Goal: Information Seeking & Learning: Find specific fact

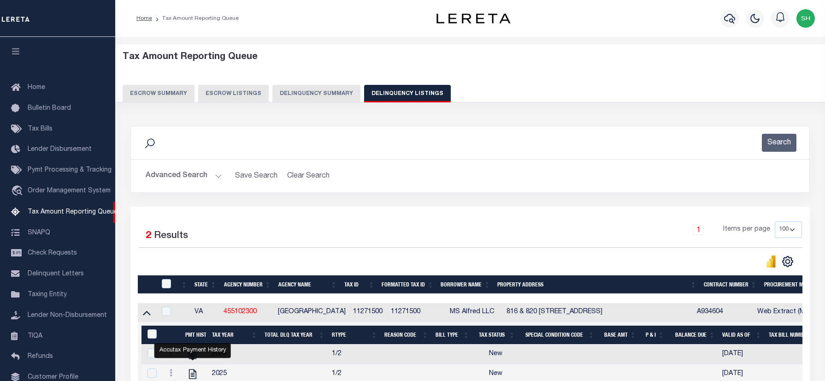
select select "100"
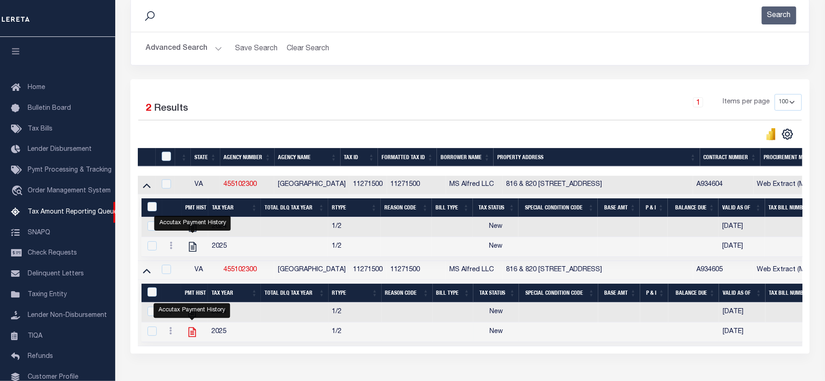
scroll to position [56, 0]
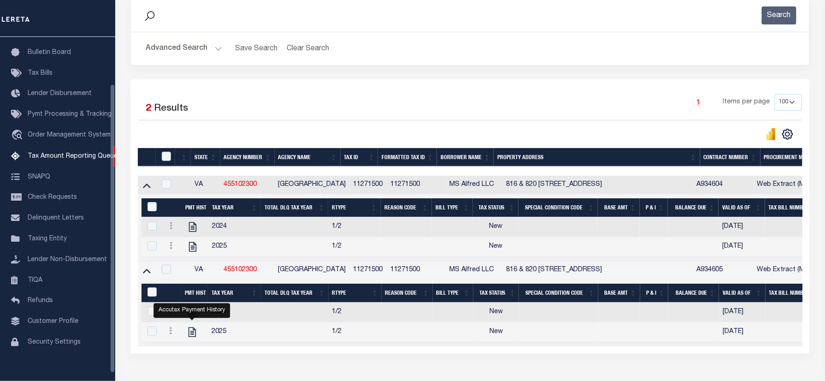
click at [186, 44] on button "Advanced Search" at bounding box center [184, 49] width 77 height 18
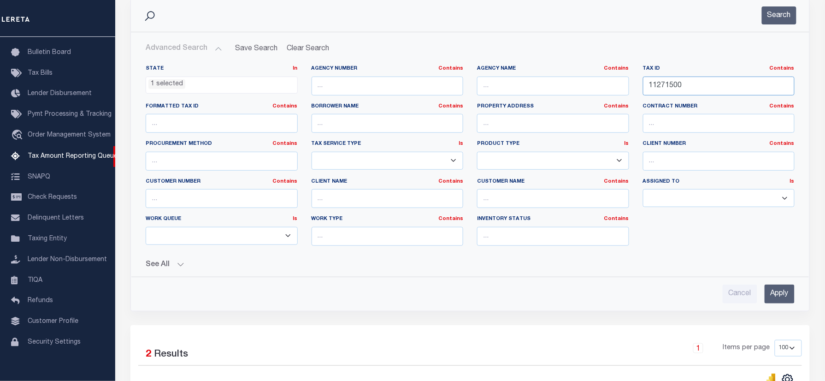
drag, startPoint x: 715, startPoint y: 91, endPoint x: 558, endPoint y: 86, distance: 156.9
click at [558, 86] on div "State In In AK AL AR AZ CA CO CT DC DE FL GA GU HI IA ID IL IN KS KY LA MA MD M…" at bounding box center [470, 159] width 663 height 188
paste input "032J C 01000 0"
type input "032J C 01000 000"
click at [189, 83] on ul "1 selected" at bounding box center [221, 83] width 151 height 12
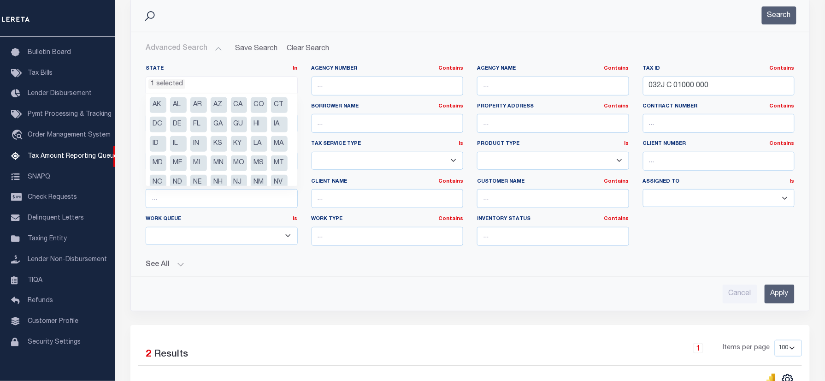
scroll to position [65, 0]
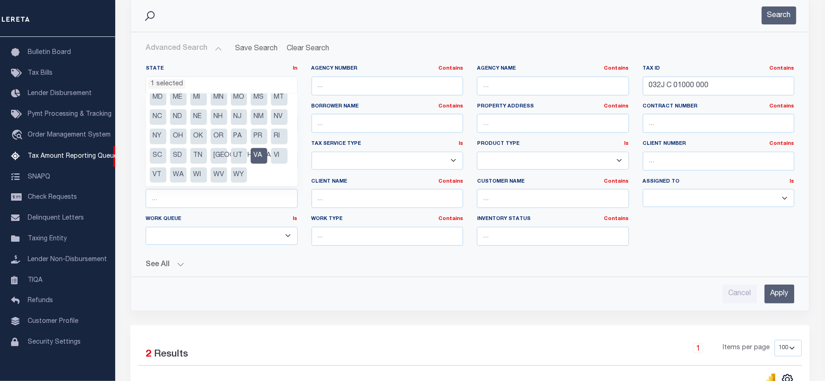
drag, startPoint x: 258, startPoint y: 172, endPoint x: 209, endPoint y: 180, distance: 49.5
click at [258, 164] on li "VA" at bounding box center [259, 156] width 17 height 16
click at [201, 164] on li "TN" at bounding box center [198, 156] width 17 height 16
select select "TN"
click at [430, 59] on div "State In In AK AL AR AZ CA CO CT DC DE FL GA GU HI IA ID IL IN KS KY LA MA MD M…" at bounding box center [470, 164] width 678 height 212
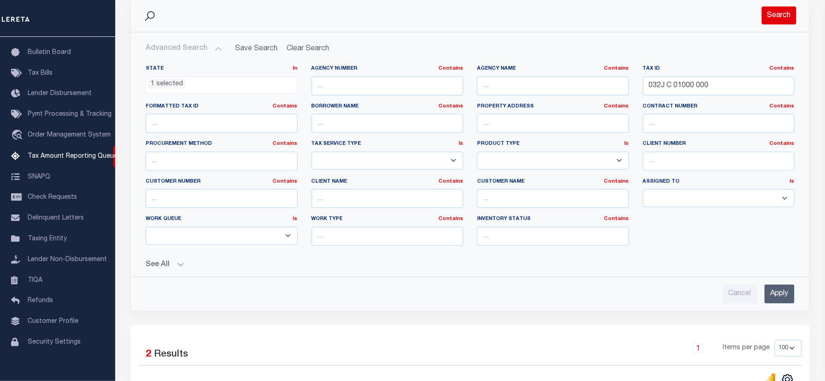
click at [770, 14] on button "Search" at bounding box center [779, 15] width 35 height 18
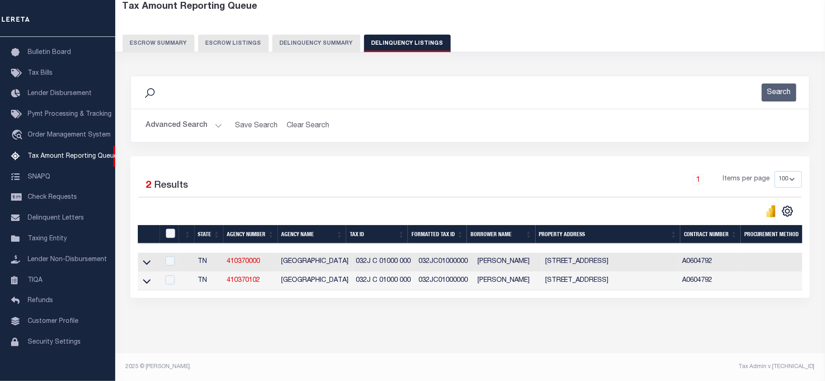
scroll to position [59, 0]
click at [146, 257] on icon at bounding box center [147, 262] width 8 height 10
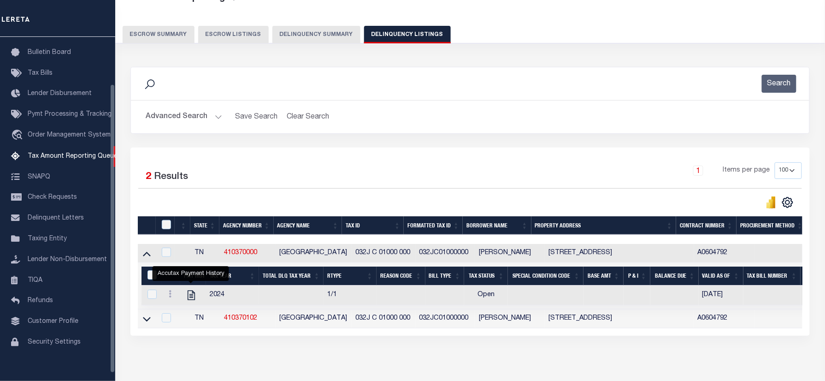
click at [174, 113] on button "Advanced Search" at bounding box center [184, 117] width 77 height 18
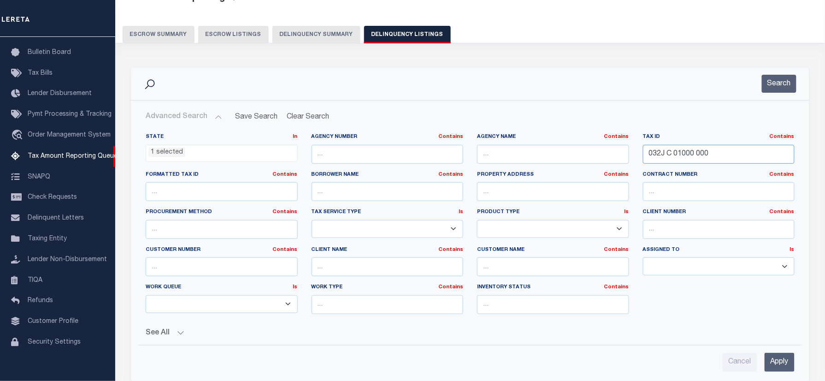
drag, startPoint x: 389, startPoint y: 155, endPoint x: 607, endPoint y: 150, distance: 217.7
click at [391, 153] on div "State In In AK AL AR AZ CA CO CT DC DE FL GA GU HI IA ID IL IN KS KY LA MA MD M…" at bounding box center [470, 227] width 663 height 188
paste input "5034856"
type input "50348560"
click at [178, 155] on li "1 selected" at bounding box center [166, 153] width 37 height 10
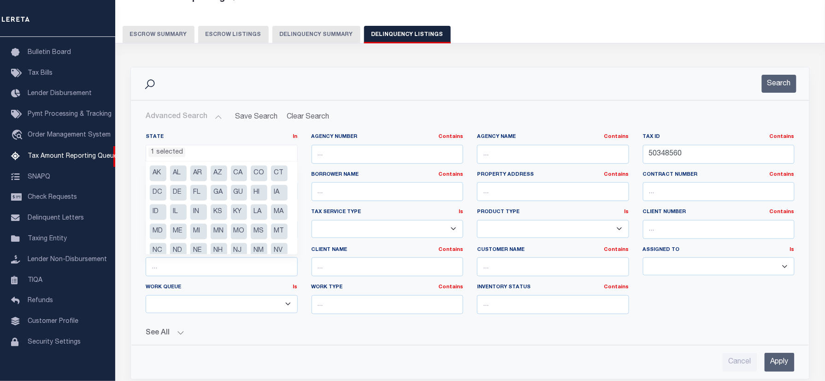
scroll to position [65, 0]
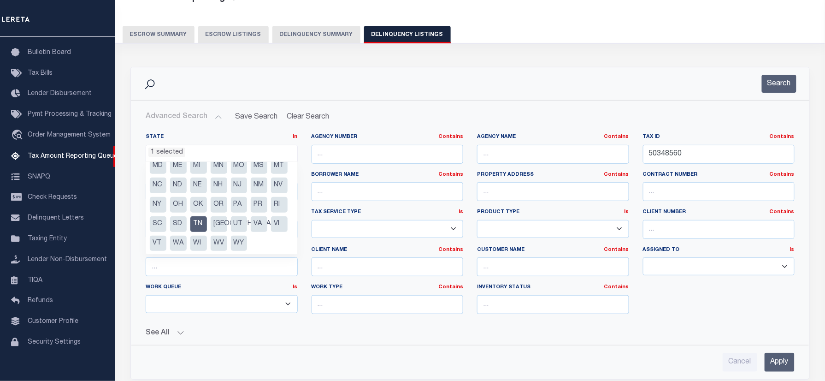
click at [198, 232] on li "TN" at bounding box center [198, 224] width 17 height 16
click at [251, 232] on li "VA" at bounding box center [259, 224] width 17 height 16
select select "VA"
click at [415, 105] on div "Advanced Search Save Search Clear Search tblassign_wrapper_dynamictable_____Def…" at bounding box center [470, 240] width 679 height 278
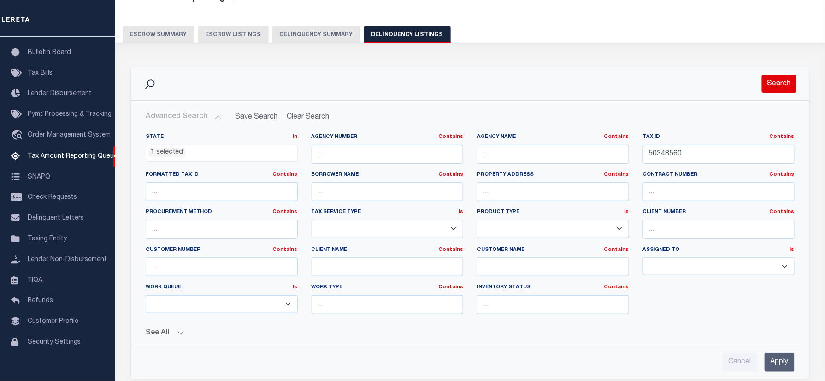
click at [776, 87] on button "Search" at bounding box center [779, 84] width 35 height 18
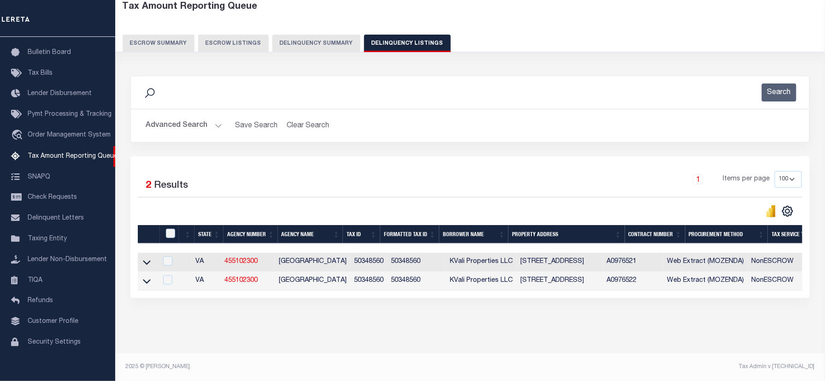
click at [142, 277] on link at bounding box center [147, 280] width 11 height 6
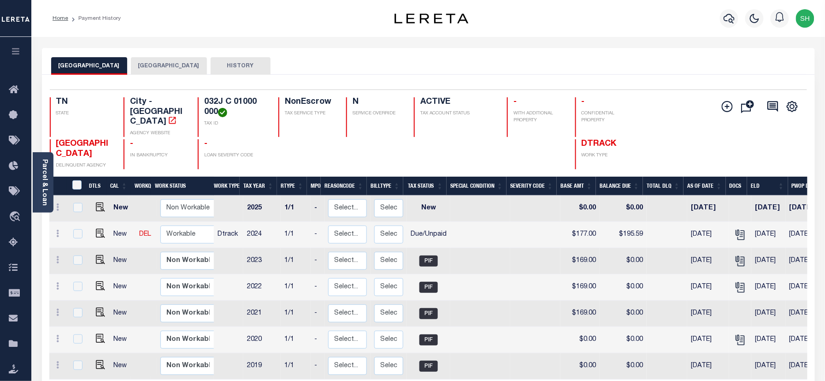
click at [165, 65] on button "[GEOGRAPHIC_DATA]" at bounding box center [169, 66] width 76 height 18
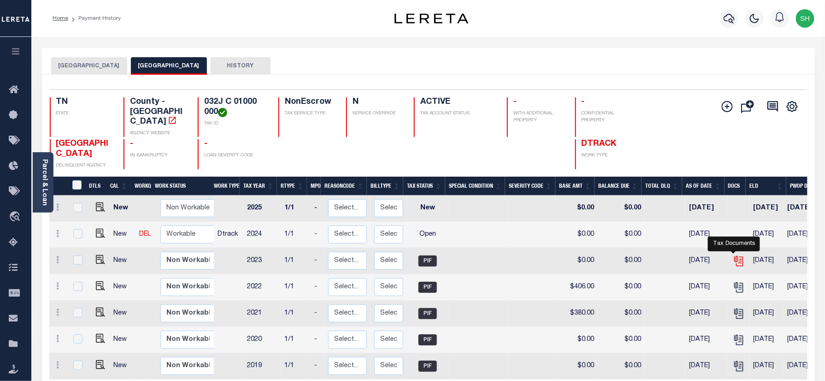
click at [736, 255] on icon "" at bounding box center [738, 258] width 7 height 7
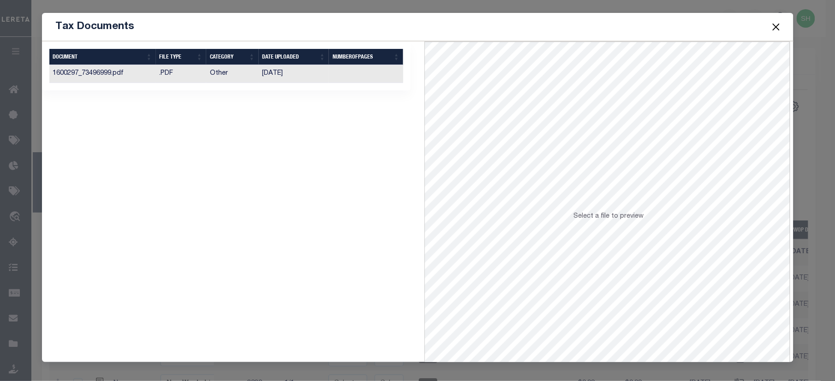
click at [229, 76] on td "Other" at bounding box center [232, 74] width 53 height 18
click at [773, 25] on button "Close" at bounding box center [776, 27] width 12 height 12
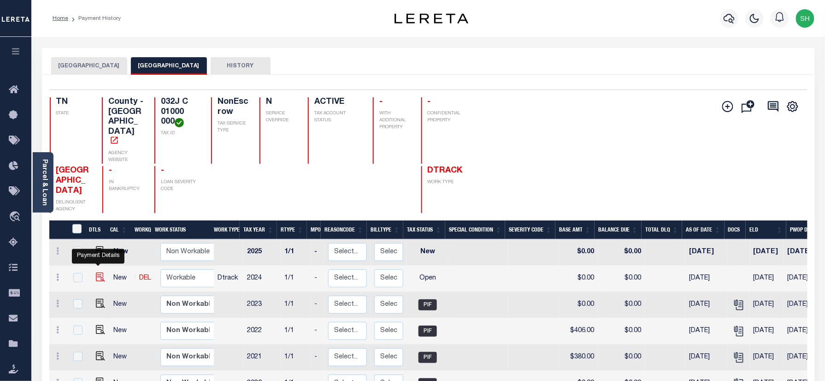
click at [96, 273] on img "" at bounding box center [100, 277] width 9 height 9
checkbox input "true"
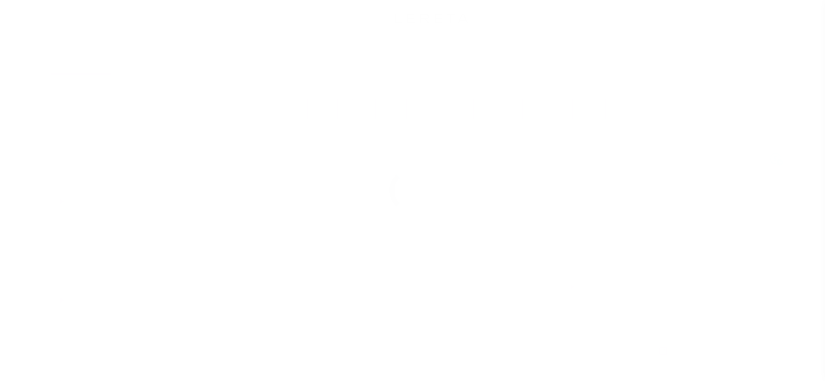
select select "OP2"
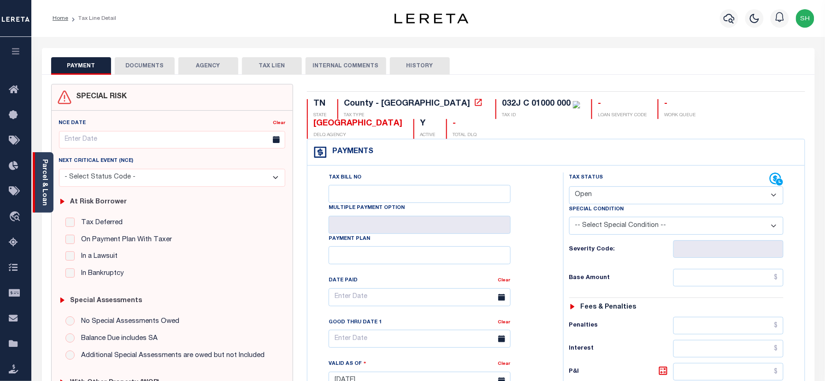
click at [48, 185] on div "Parcel & Loan" at bounding box center [43, 182] width 21 height 60
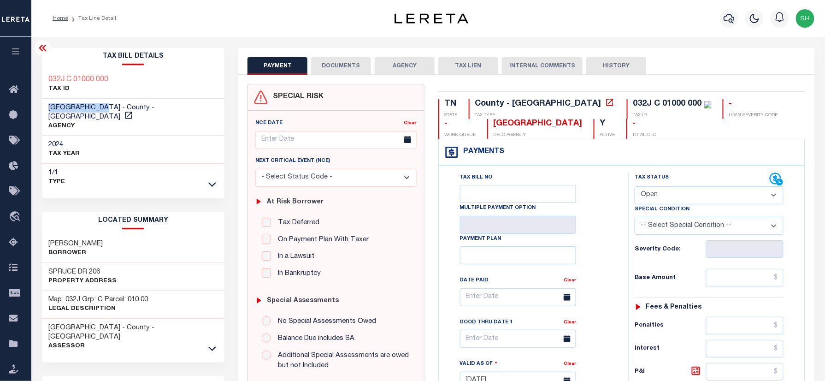
drag, startPoint x: 50, startPoint y: 105, endPoint x: 110, endPoint y: 100, distance: 59.7
click at [110, 100] on div "HAWKINS COUNTY - County - TN AGENCY" at bounding box center [133, 117] width 183 height 37
copy span "HAWKINS COUNTY"
drag, startPoint x: 48, startPoint y: 236, endPoint x: 104, endPoint y: 232, distance: 55.9
click at [104, 235] on div "SHORT JEFFREY Borrower" at bounding box center [133, 249] width 183 height 28
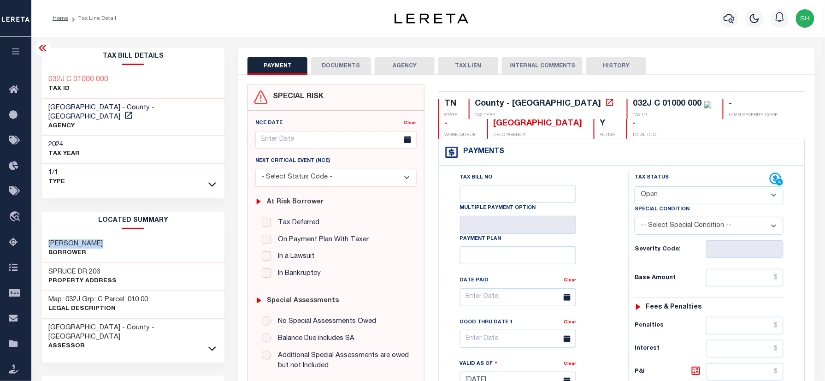
copy h3 "SHORT JEFFREY"
drag, startPoint x: 50, startPoint y: 260, endPoint x: 104, endPoint y: 258, distance: 54.4
click at [104, 267] on h3 "SPRUCE DR 206" at bounding box center [83, 271] width 68 height 9
